Goal: Task Accomplishment & Management: Complete application form

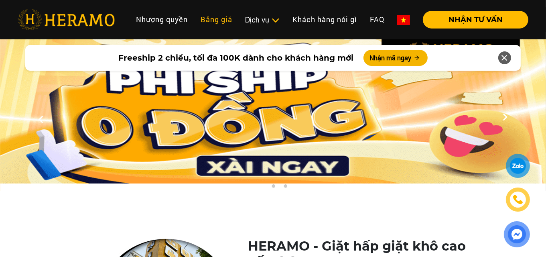
click at [213, 23] on link "Bảng giá" at bounding box center [216, 19] width 45 height 17
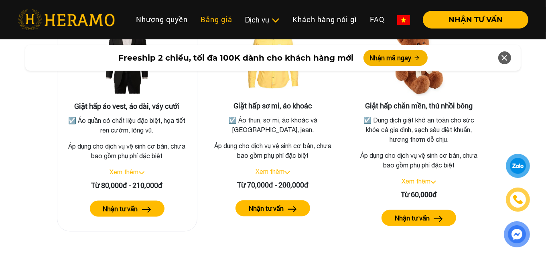
scroll to position [1479, 0]
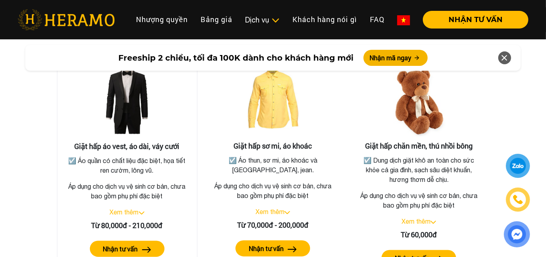
click at [125, 208] on link "Xem thêm" at bounding box center [124, 211] width 29 height 7
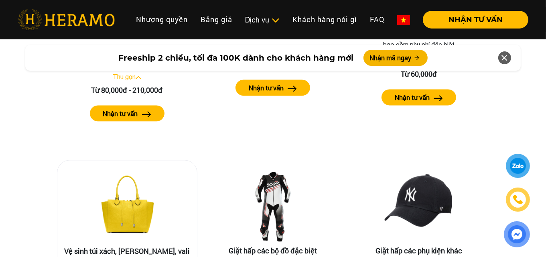
scroll to position [1639, 0]
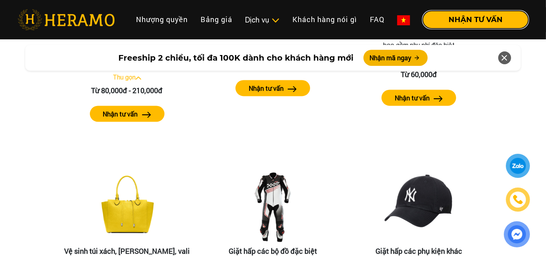
click at [485, 26] on button "NHẬN TƯ VẤN" at bounding box center [476, 20] width 106 height 18
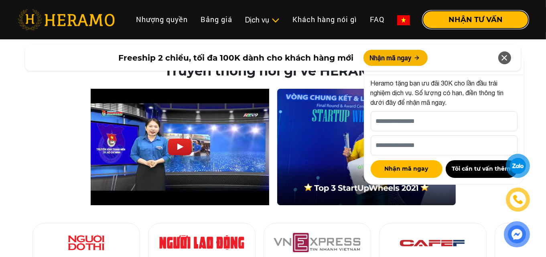
scroll to position [2762, 0]
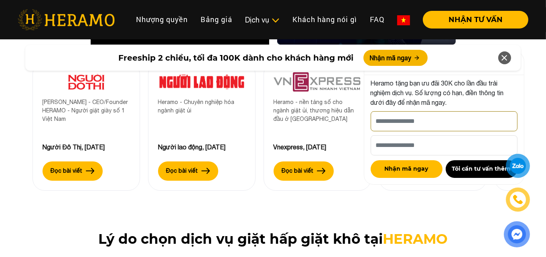
click at [419, 120] on input "Cho HERAMO xin tên của bạn nhé *" at bounding box center [444, 121] width 147 height 20
type input "**********"
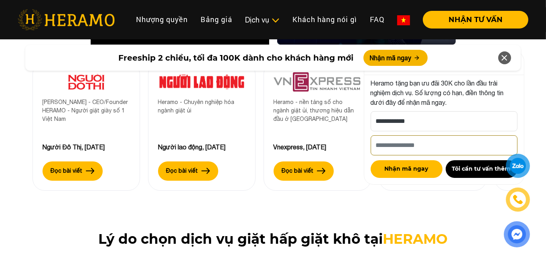
drag, startPoint x: 405, startPoint y: 142, endPoint x: 405, endPoint y: 132, distance: 10.4
click at [405, 142] on input "Số điện thoại HERAMO có thể liên hệ là *" at bounding box center [444, 145] width 147 height 20
type input "**********"
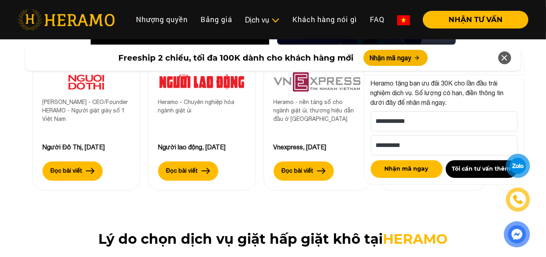
type input "**********"
click at [469, 168] on button "Tôi cần tư vấn thêm" at bounding box center [482, 169] width 72 height 18
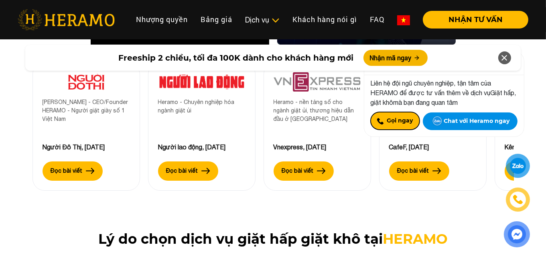
click at [390, 125] on button "Gọi ngay" at bounding box center [395, 121] width 49 height 18
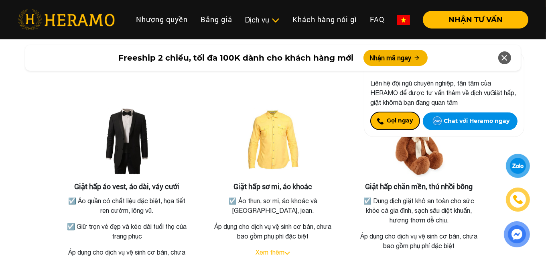
scroll to position [1198, 0]
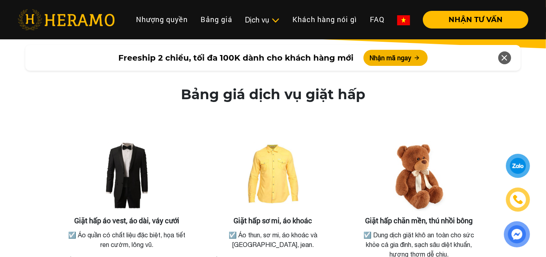
scroll to position [1484, 0]
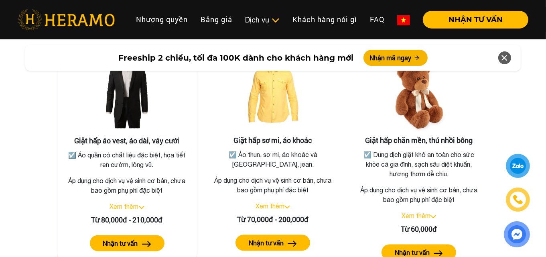
click at [132, 203] on link "Xem thêm" at bounding box center [124, 206] width 29 height 7
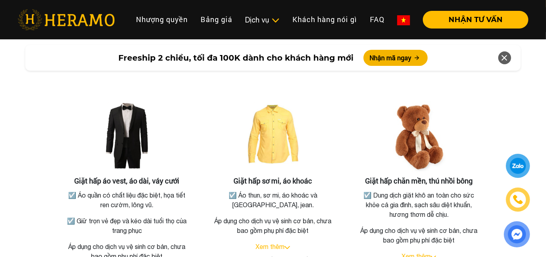
scroll to position [1283, 0]
